Goal: Task Accomplishment & Management: Manage account settings

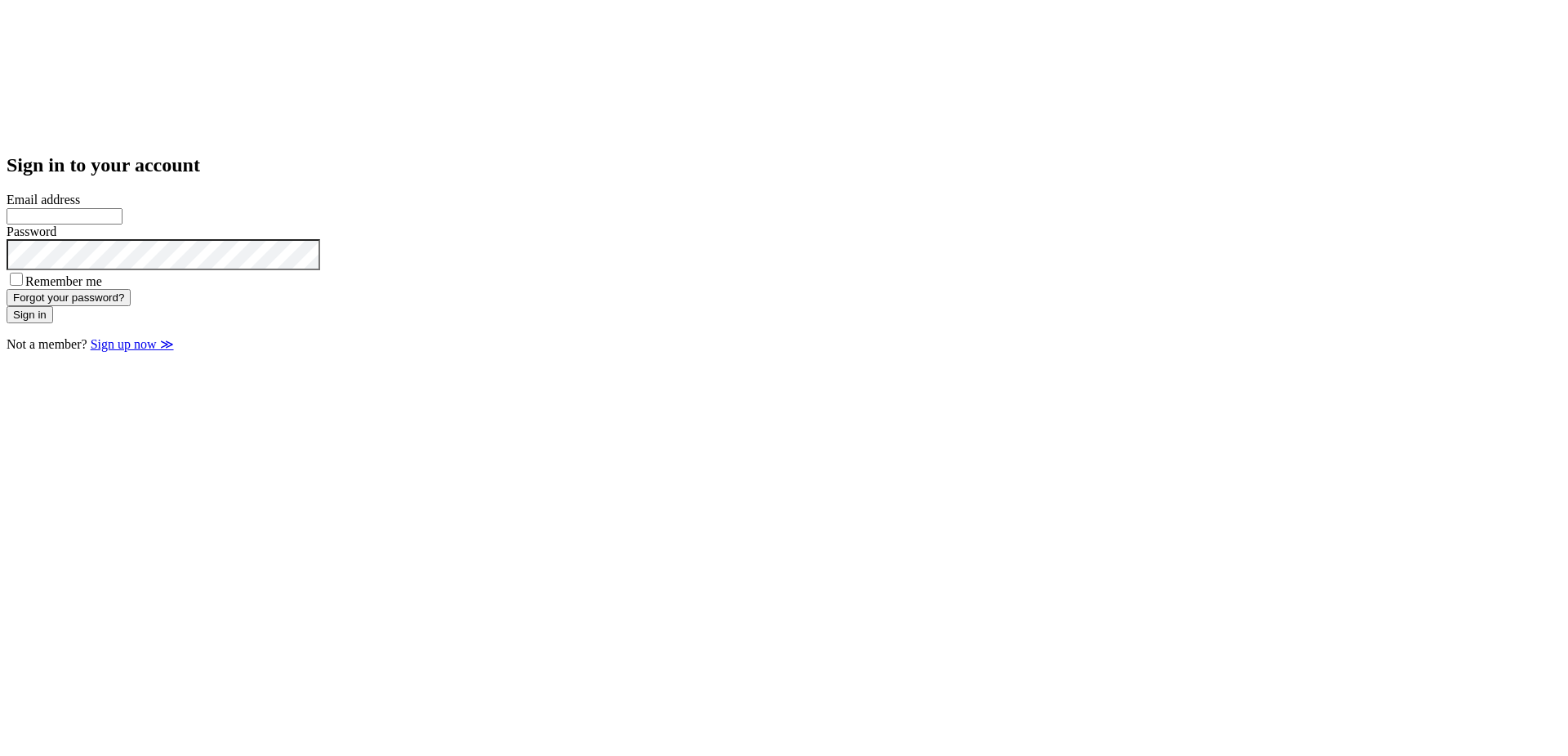
type input "**********"
click at [617, 352] on div "**********" at bounding box center [784, 179] width 1555 height 345
click at [53, 324] on button "Sign in" at bounding box center [30, 315] width 47 height 17
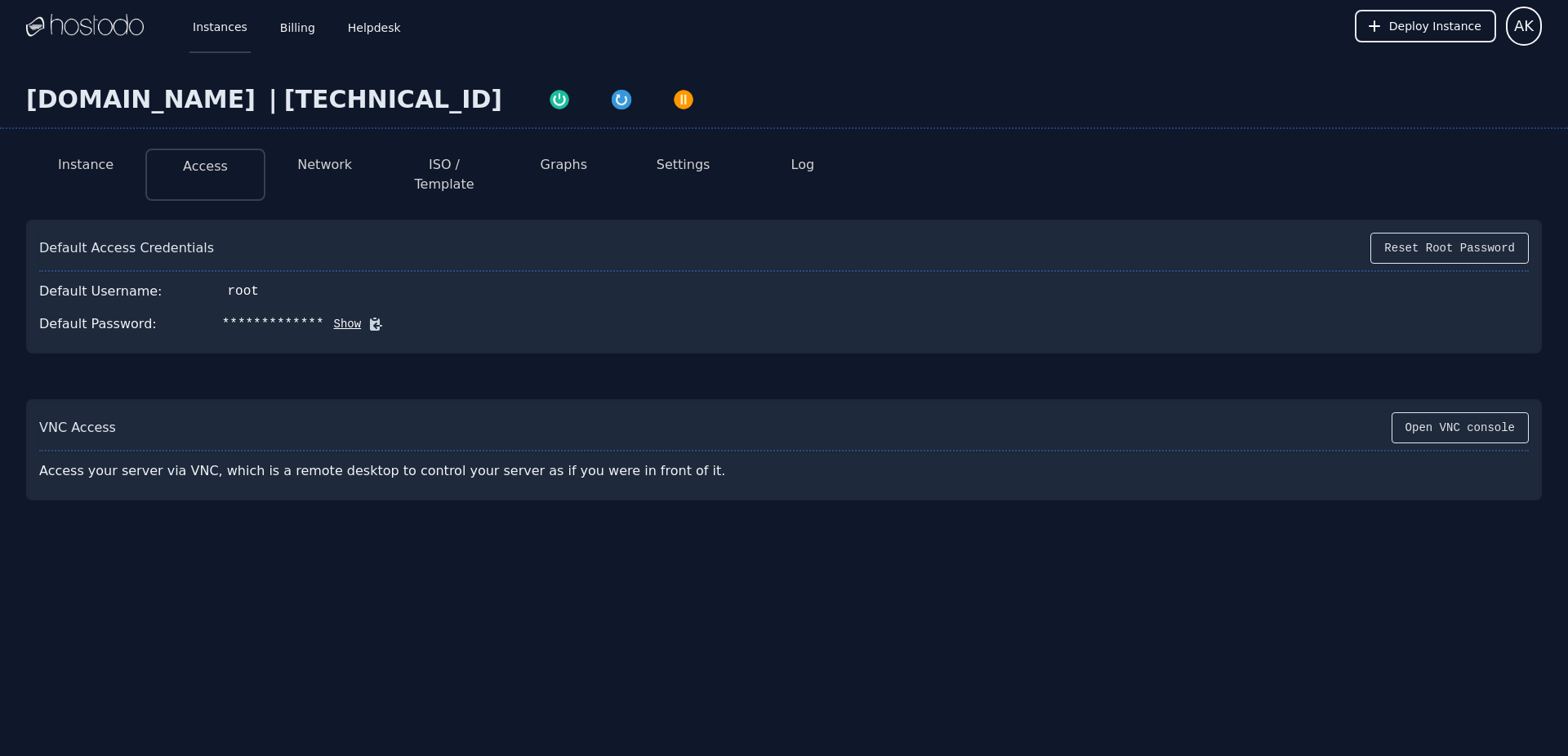
click at [226, 29] on link "Instances" at bounding box center [220, 26] width 61 height 54
